Goal: Download file/media

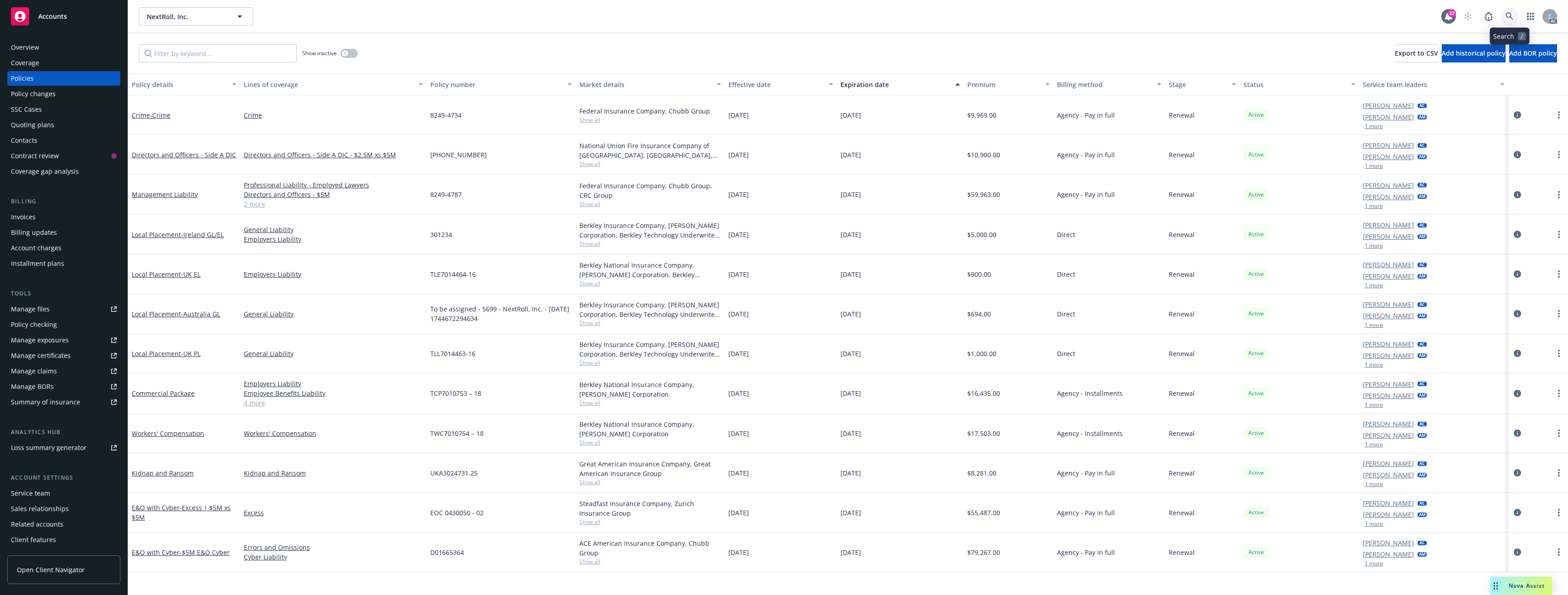
click at [1512, 16] on icon at bounding box center [1509, 16] width 8 height 8
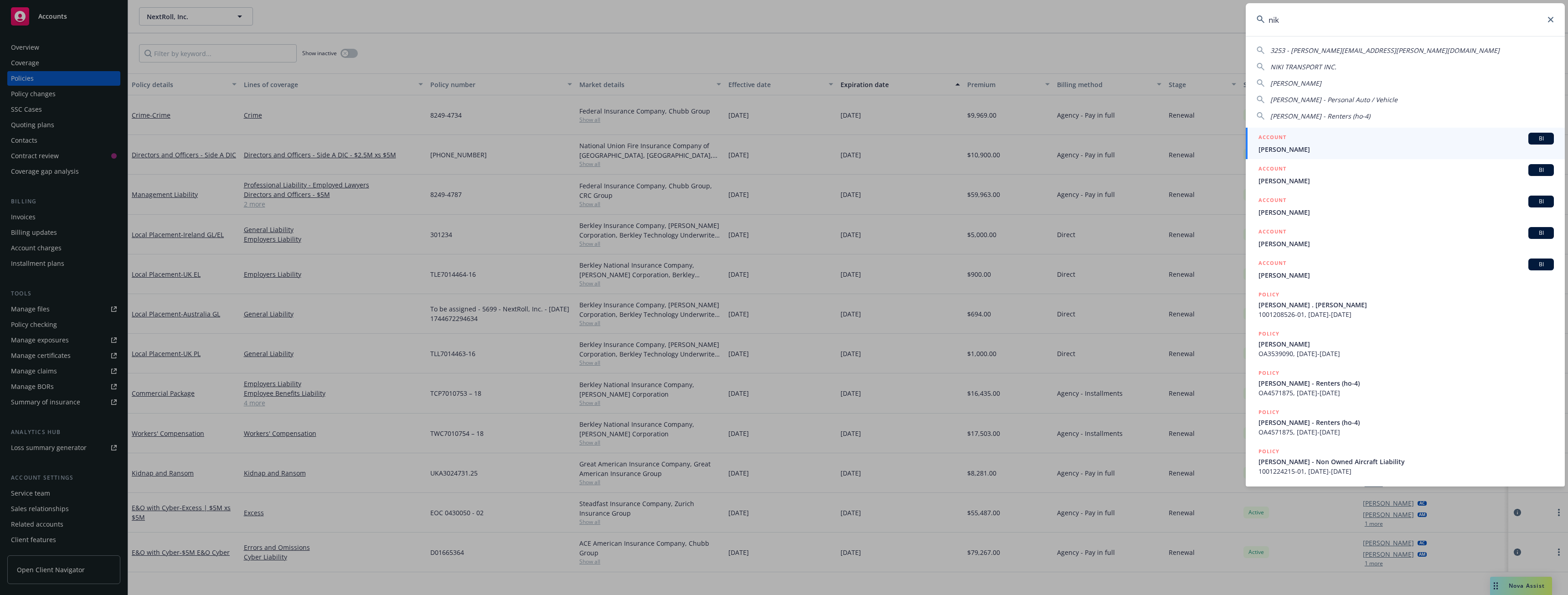
click at [1301, 19] on input "nik" at bounding box center [1405, 19] width 319 height 33
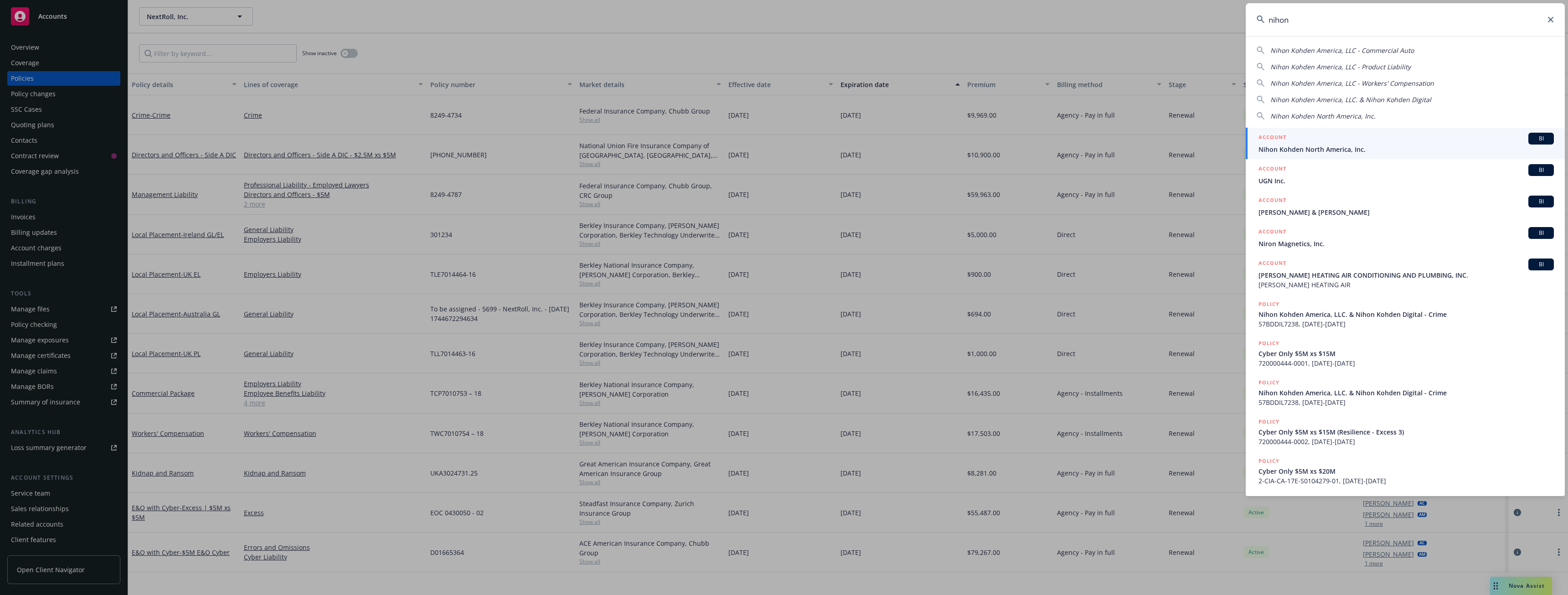
type input "nihon"
click at [1301, 141] on div "ACCOUNT BI" at bounding box center [1406, 138] width 295 height 12
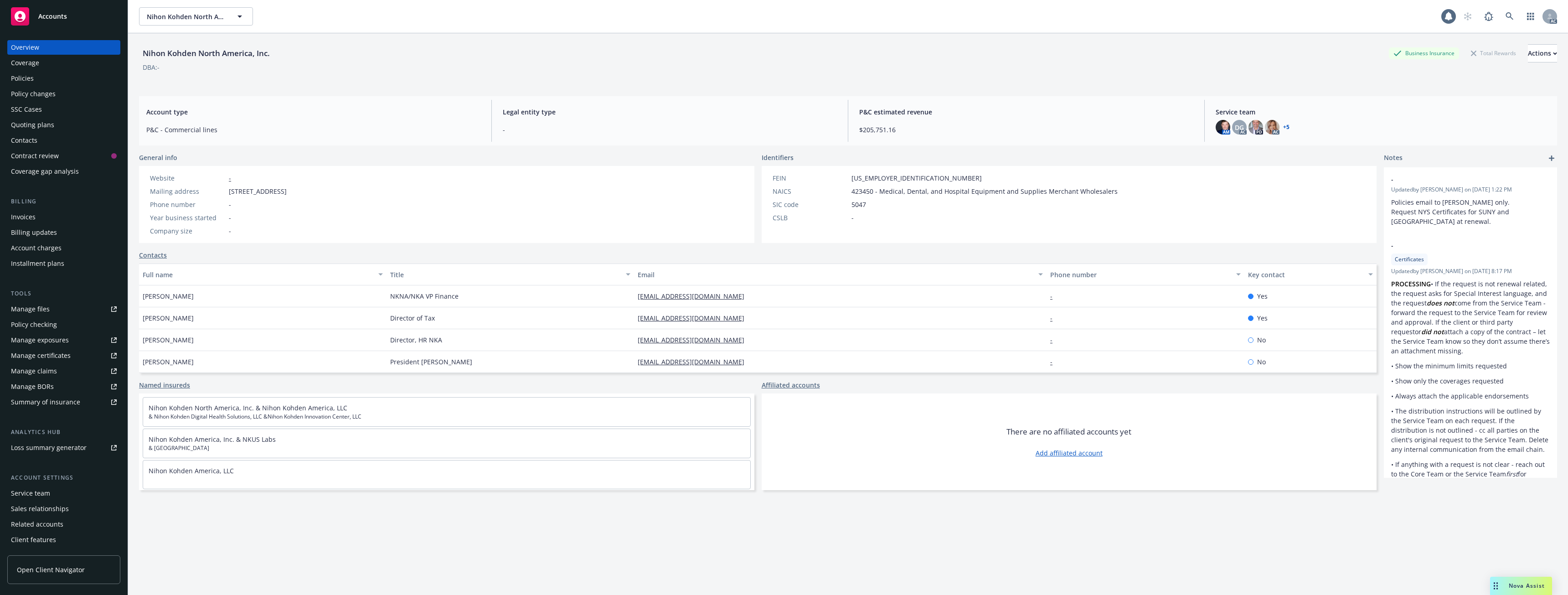
click at [76, 78] on div "Policies" at bounding box center [64, 79] width 106 height 15
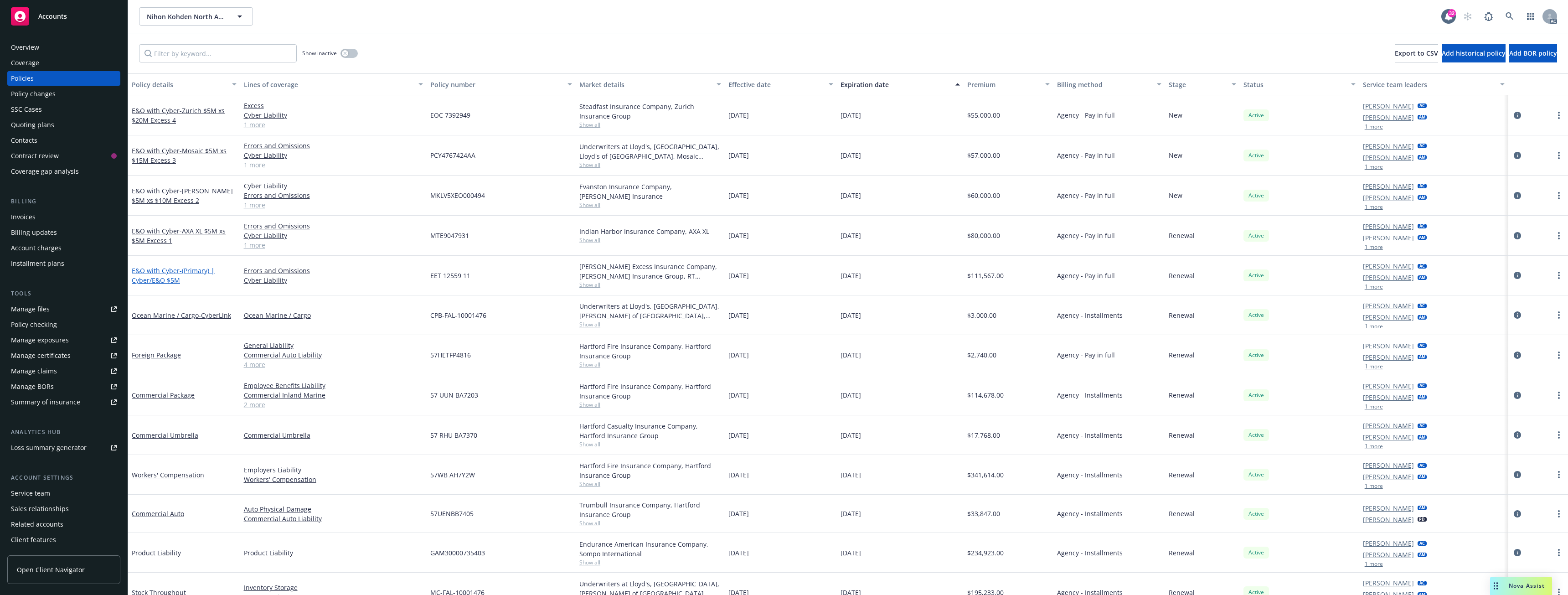
click at [164, 276] on span "- (Primary) | Cyber/E&O $5M" at bounding box center [173, 275] width 83 height 18
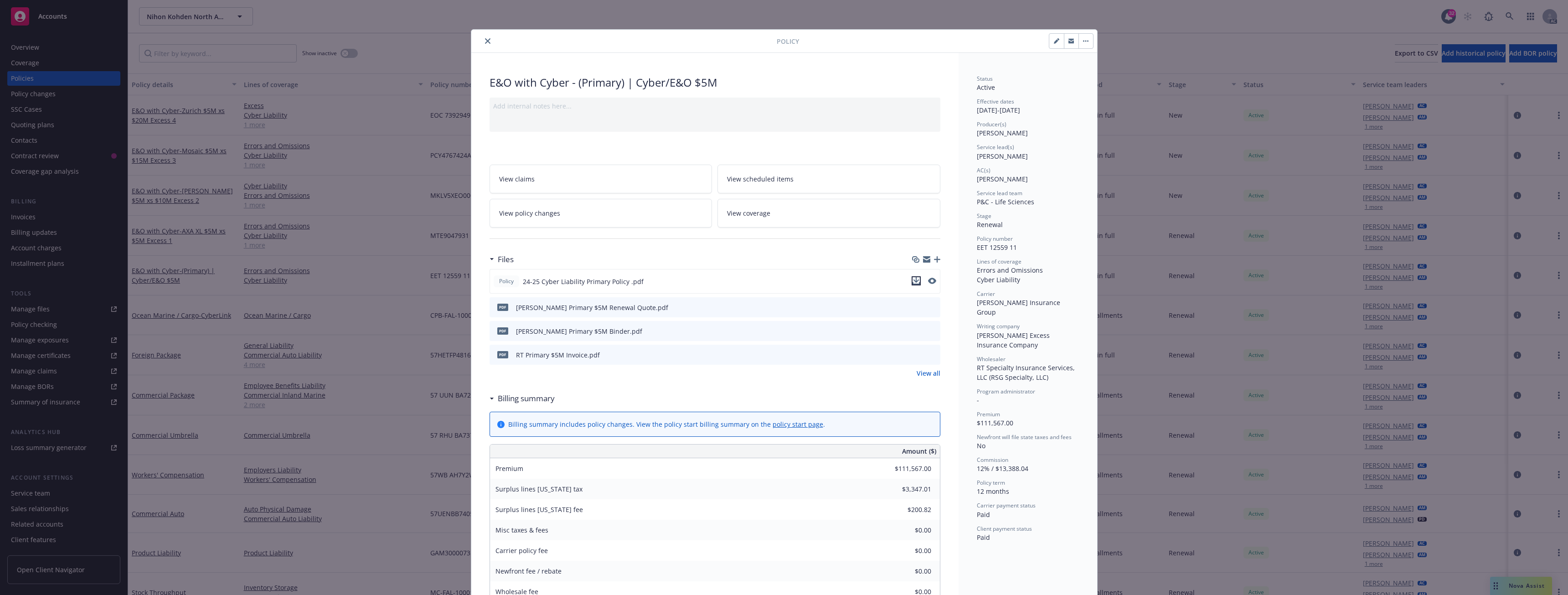
click at [914, 281] on icon "download file" at bounding box center [916, 281] width 7 height 7
click at [485, 41] on icon "close" at bounding box center [488, 41] width 5 height 5
